Goal: Task Accomplishment & Management: Manage account settings

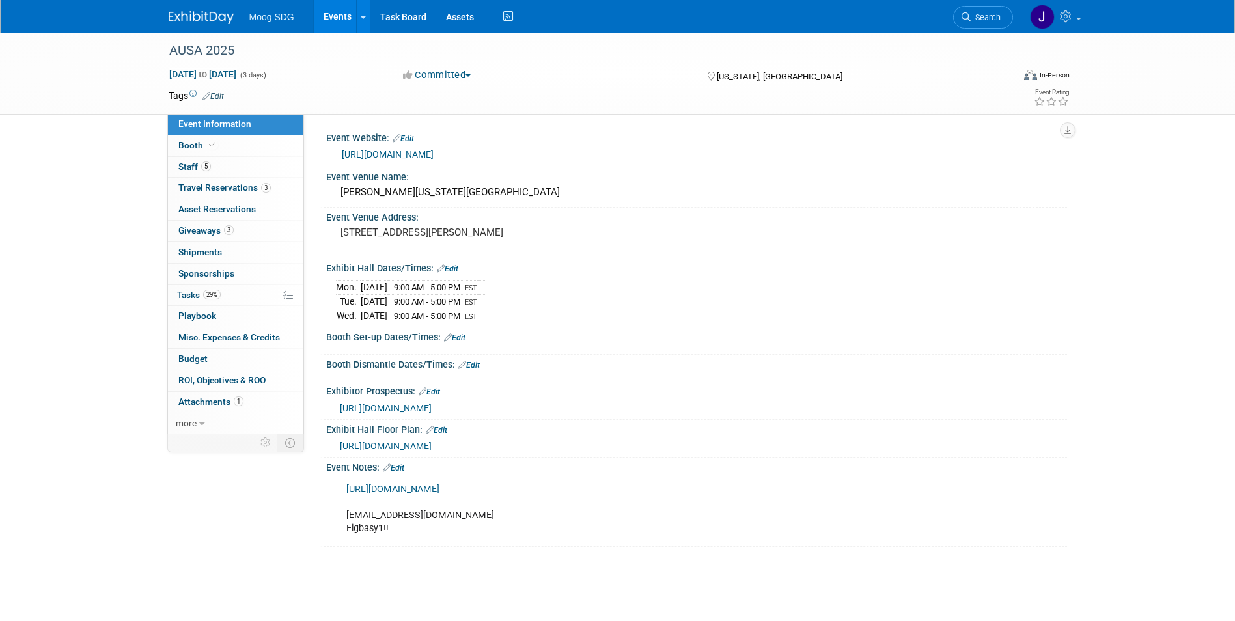
click at [338, 17] on link "Events" at bounding box center [338, 16] width 48 height 33
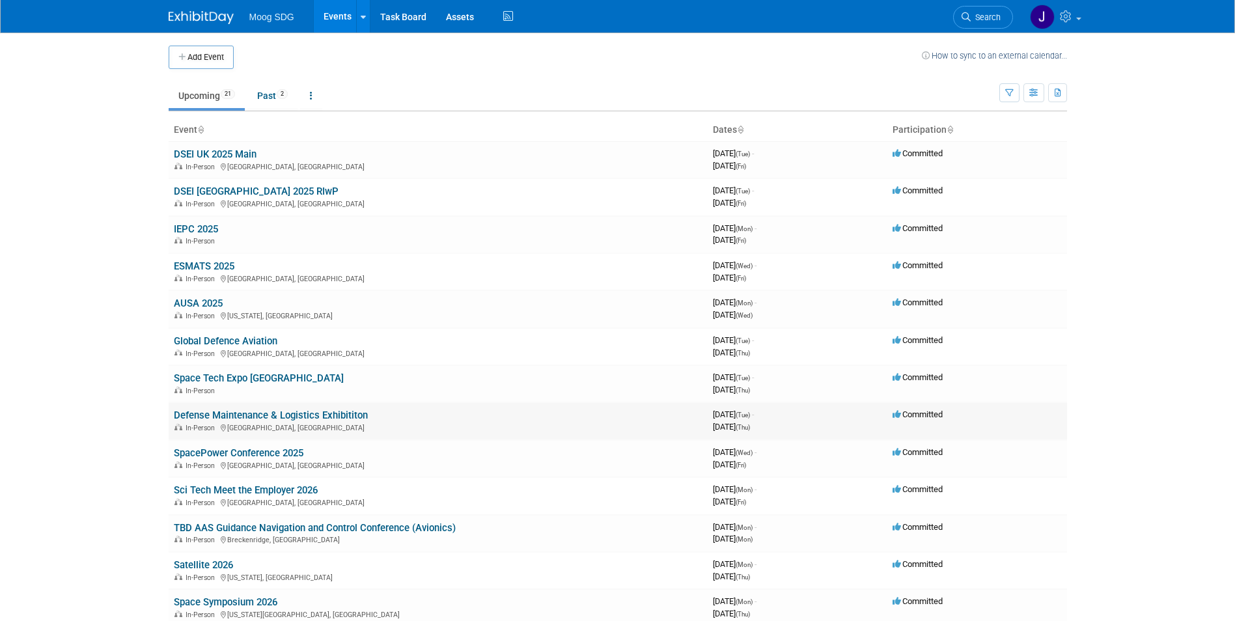
click at [332, 414] on link "Defense Maintenance & Logistics Exhibititon" at bounding box center [271, 415] width 194 height 12
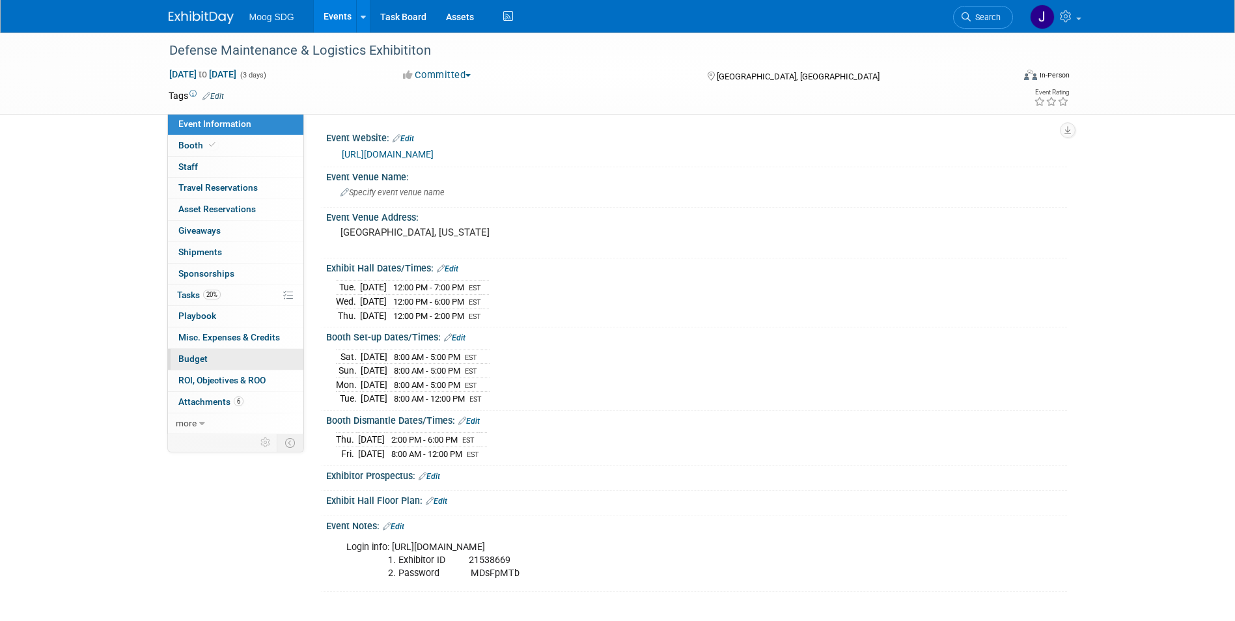
click at [242, 357] on link "Budget" at bounding box center [235, 359] width 135 height 21
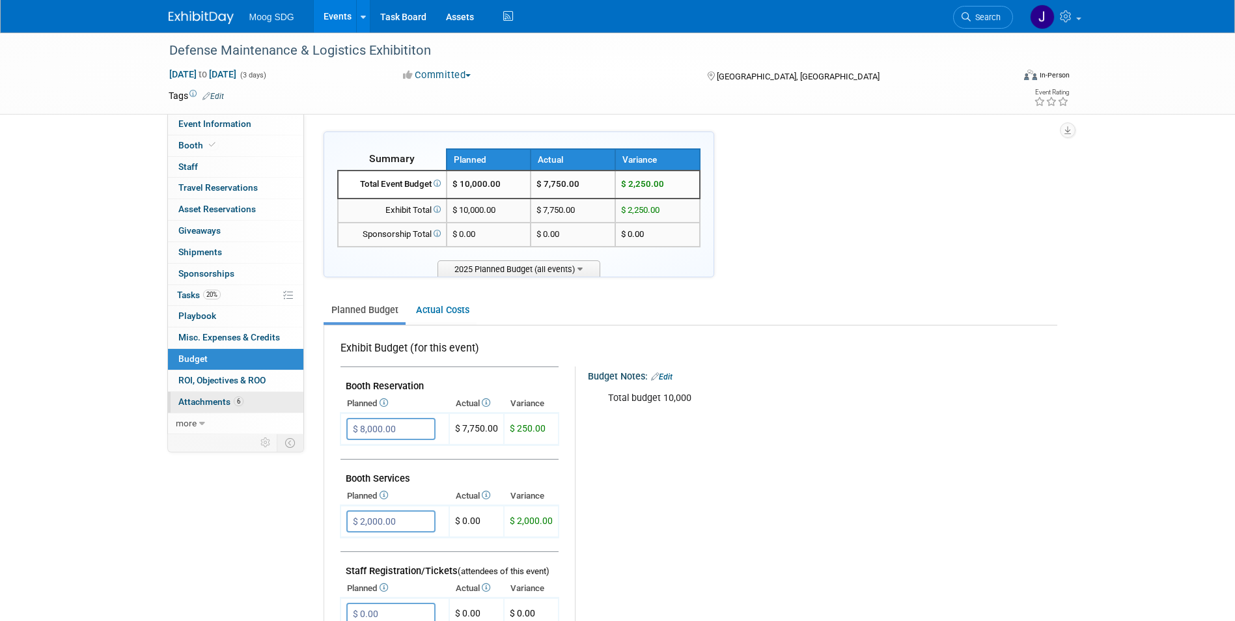
click at [228, 399] on span "Attachments 6" at bounding box center [210, 401] width 65 height 10
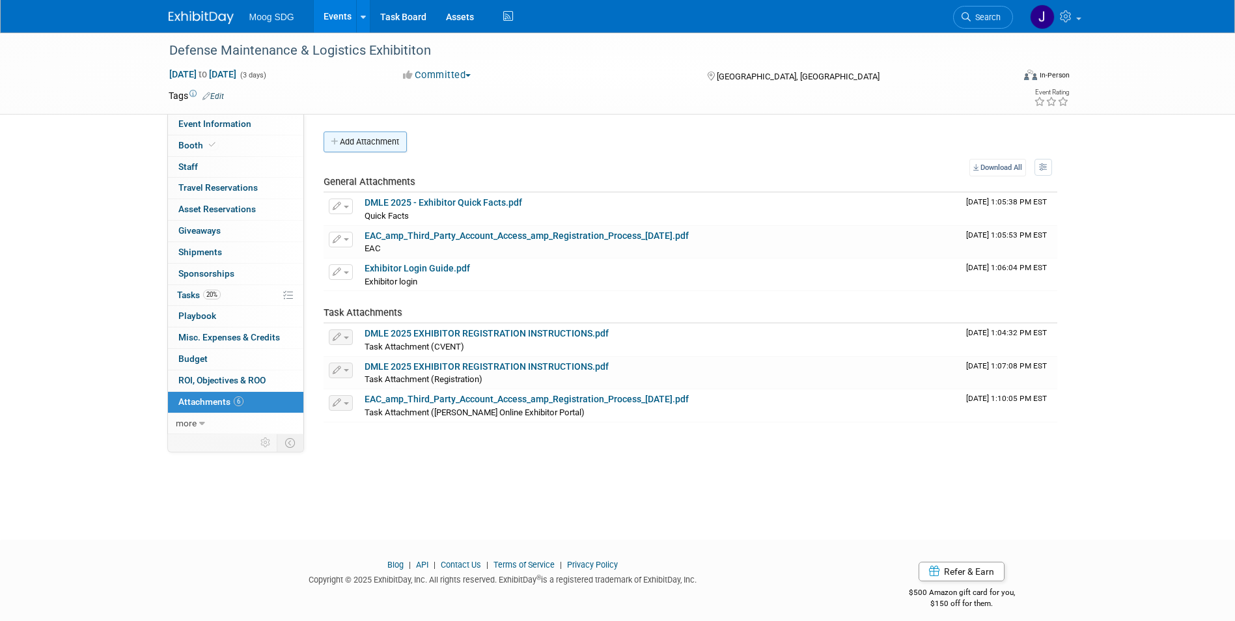
click at [369, 135] on button "Add Attachment" at bounding box center [364, 141] width 83 height 21
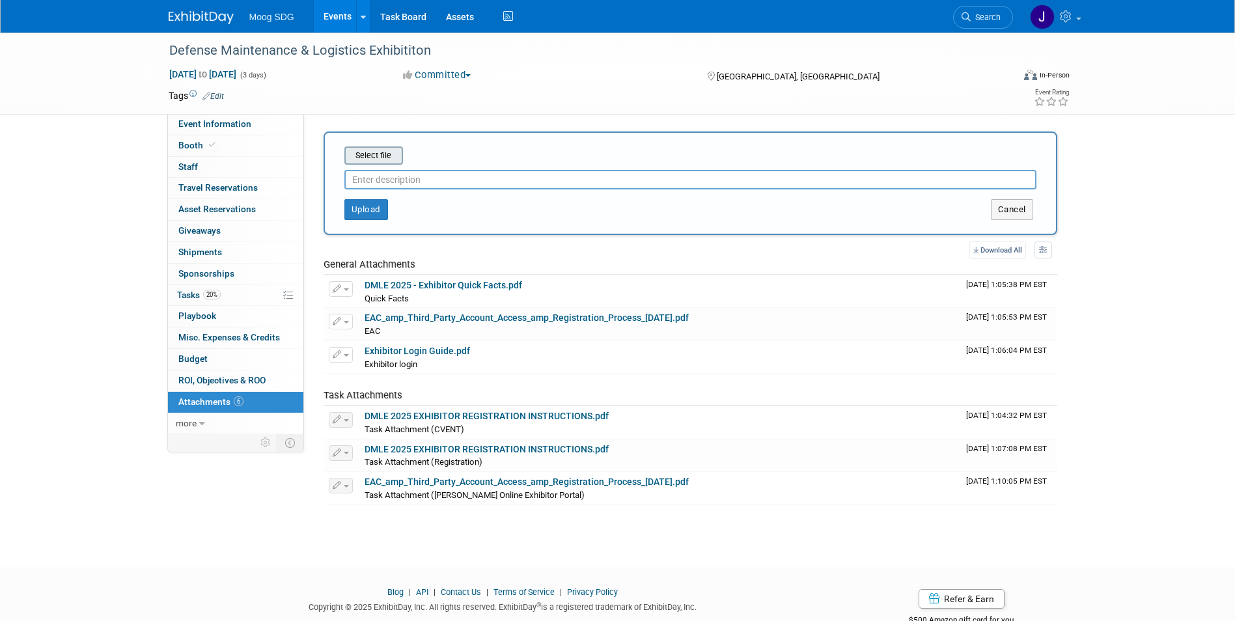
click at [377, 158] on input "file" at bounding box center [324, 156] width 155 height 16
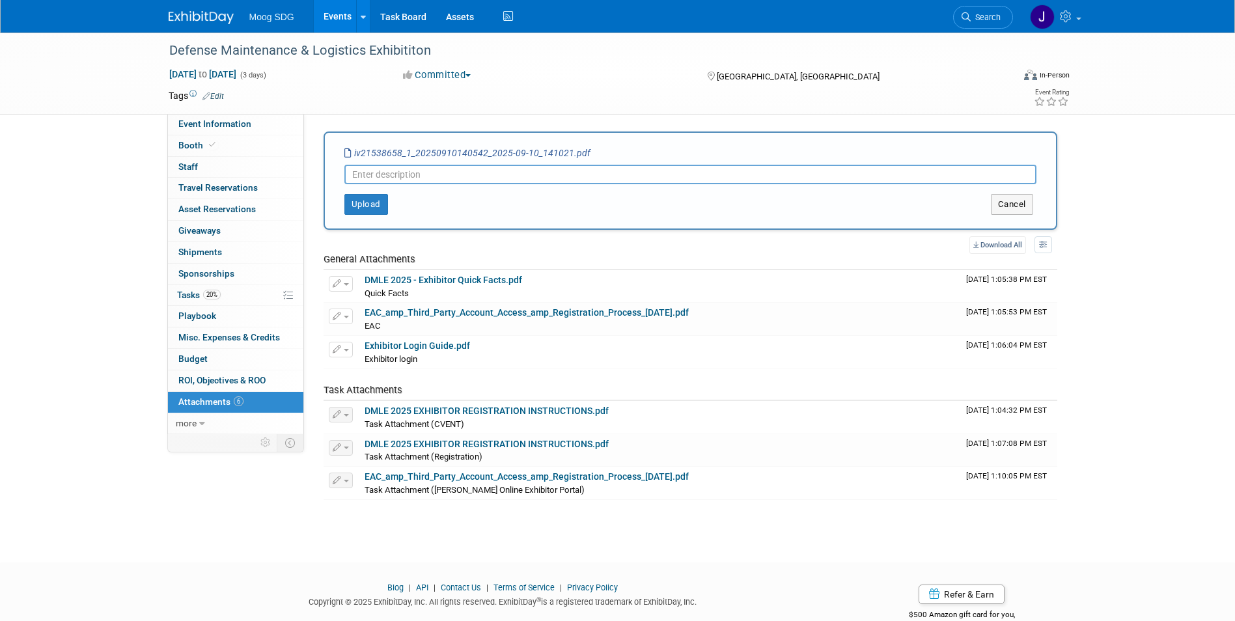
click at [461, 178] on input "text" at bounding box center [690, 175] width 692 height 20
type input "I"
type input "Paid invoice"
click at [378, 202] on button "Upload" at bounding box center [366, 204] width 44 height 21
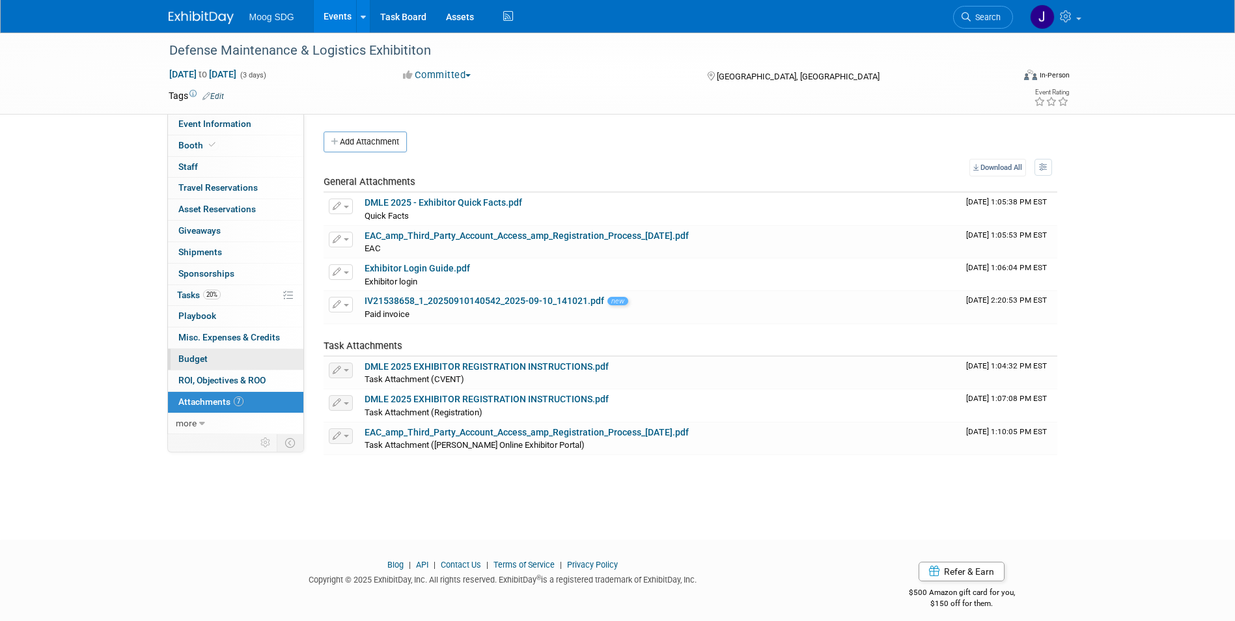
click at [226, 356] on link "Budget" at bounding box center [235, 359] width 135 height 21
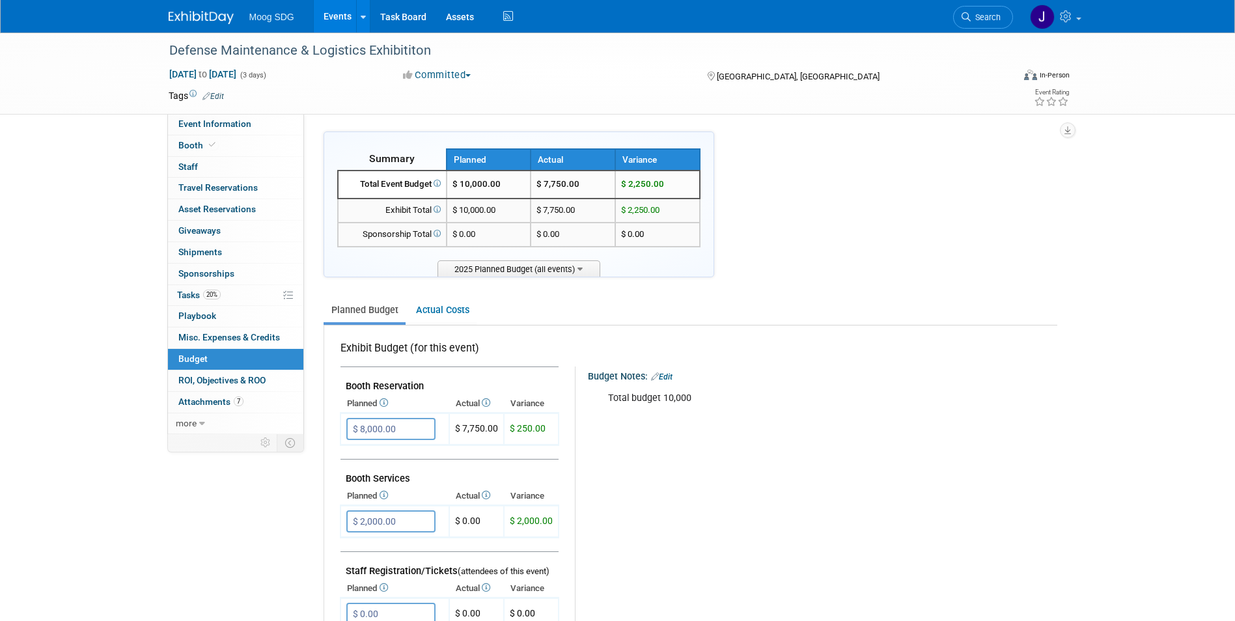
click at [332, 14] on link "Events" at bounding box center [338, 16] width 48 height 33
